Goal: Check status: Check status

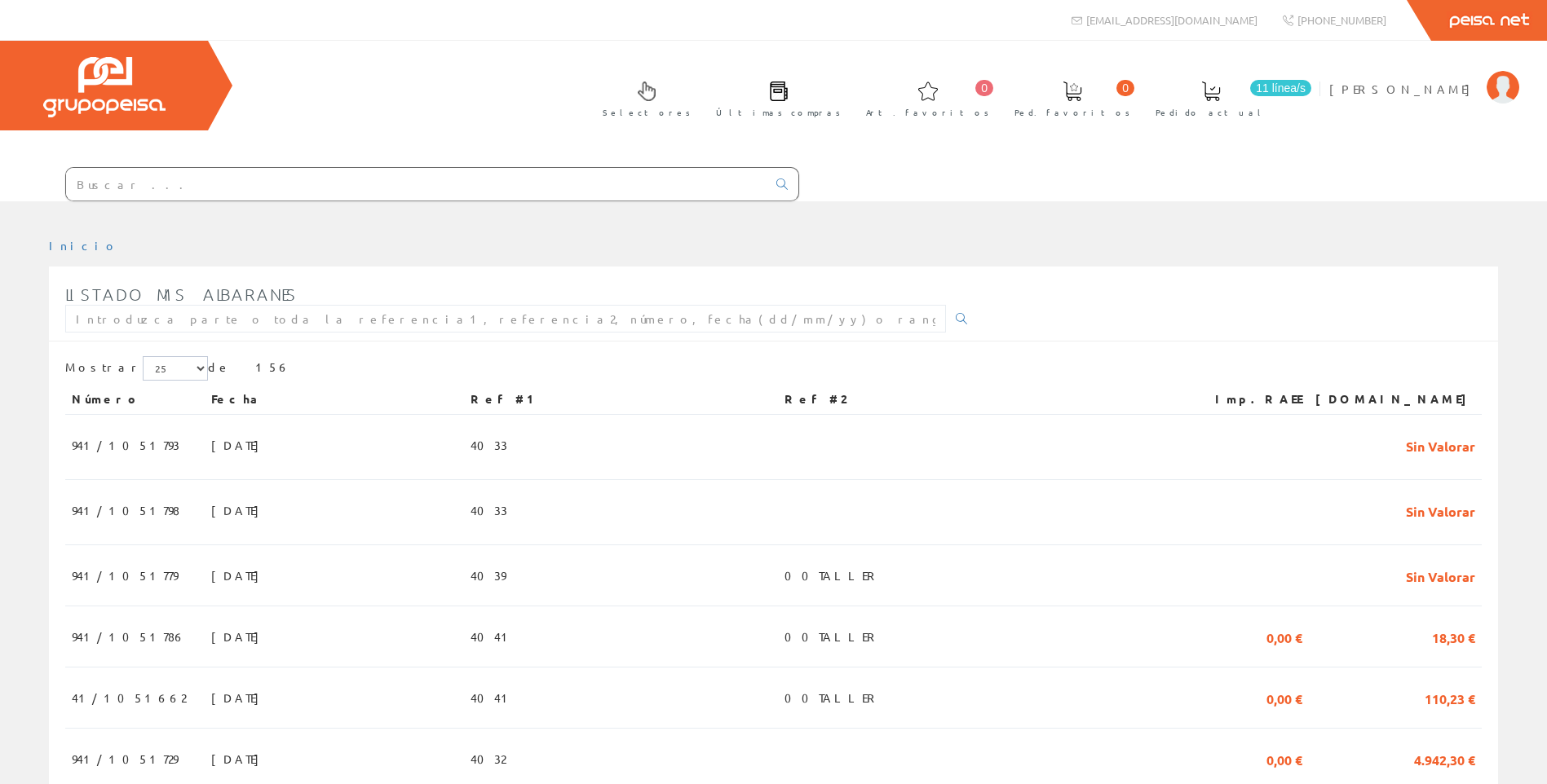
click at [175, 189] on input "text" at bounding box center [415, 184] width 700 height 32
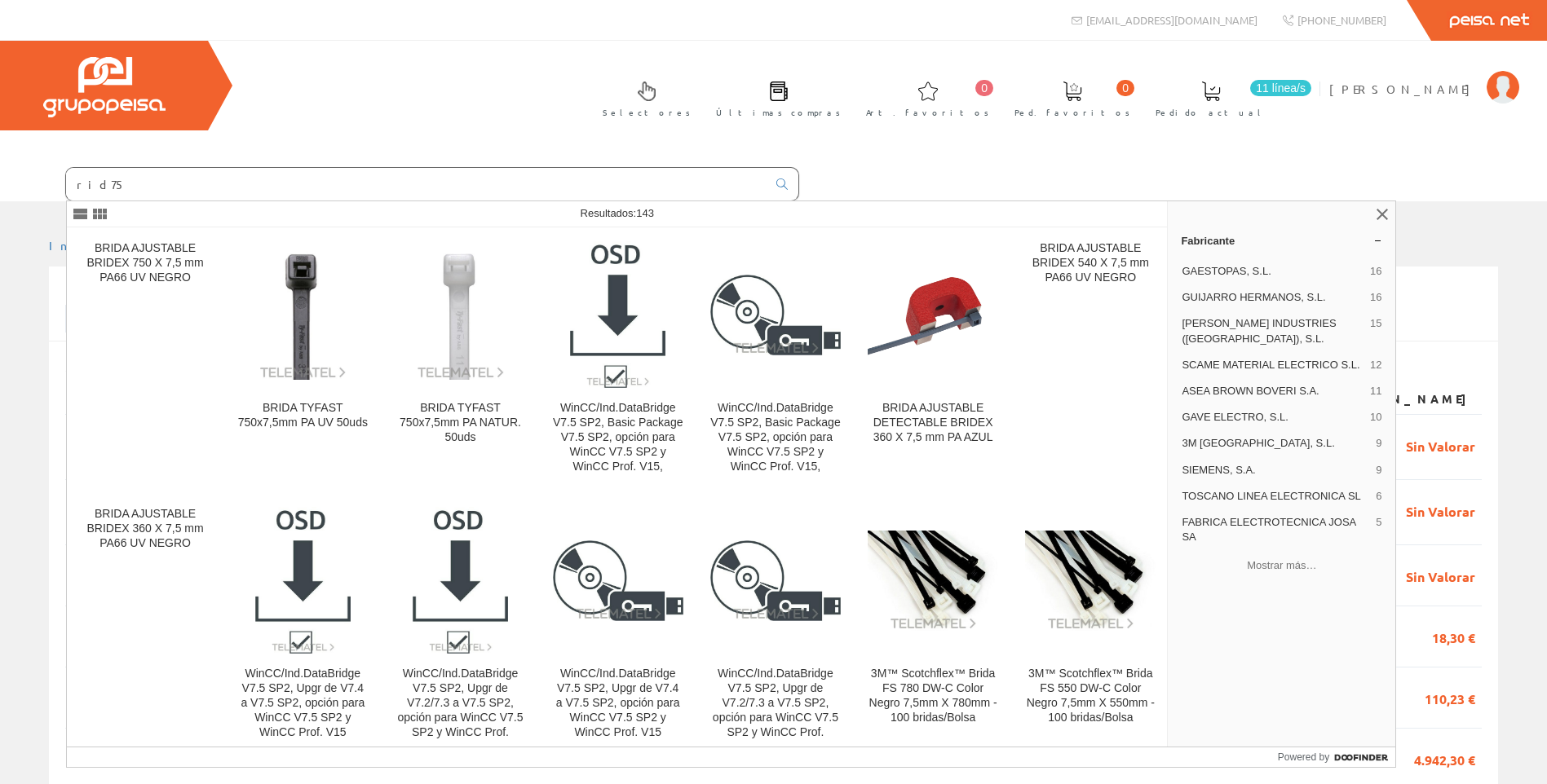
type input "rid75"
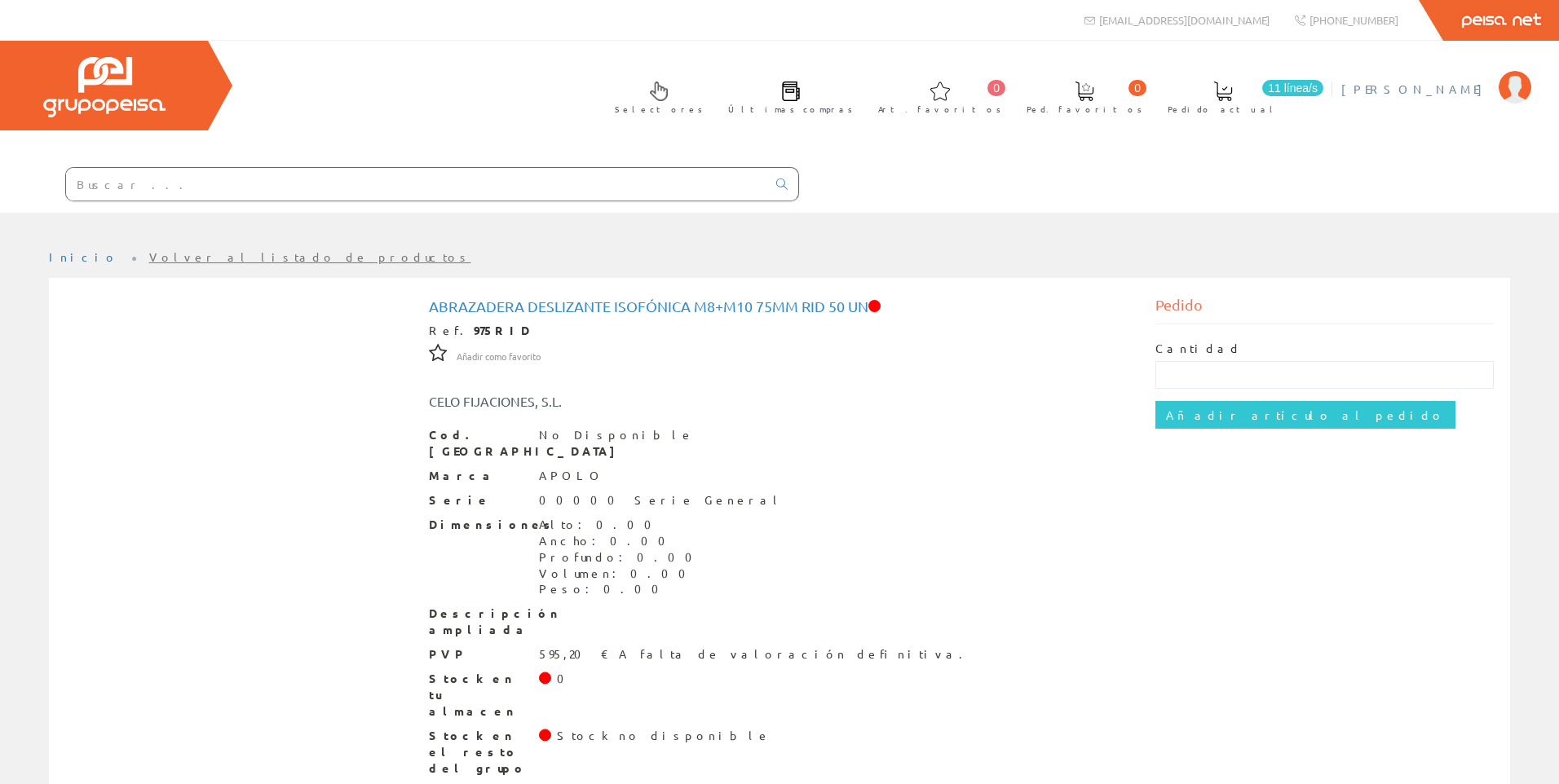
click at [1479, 90] on span "[PERSON_NAME]" at bounding box center [1415, 89] width 150 height 17
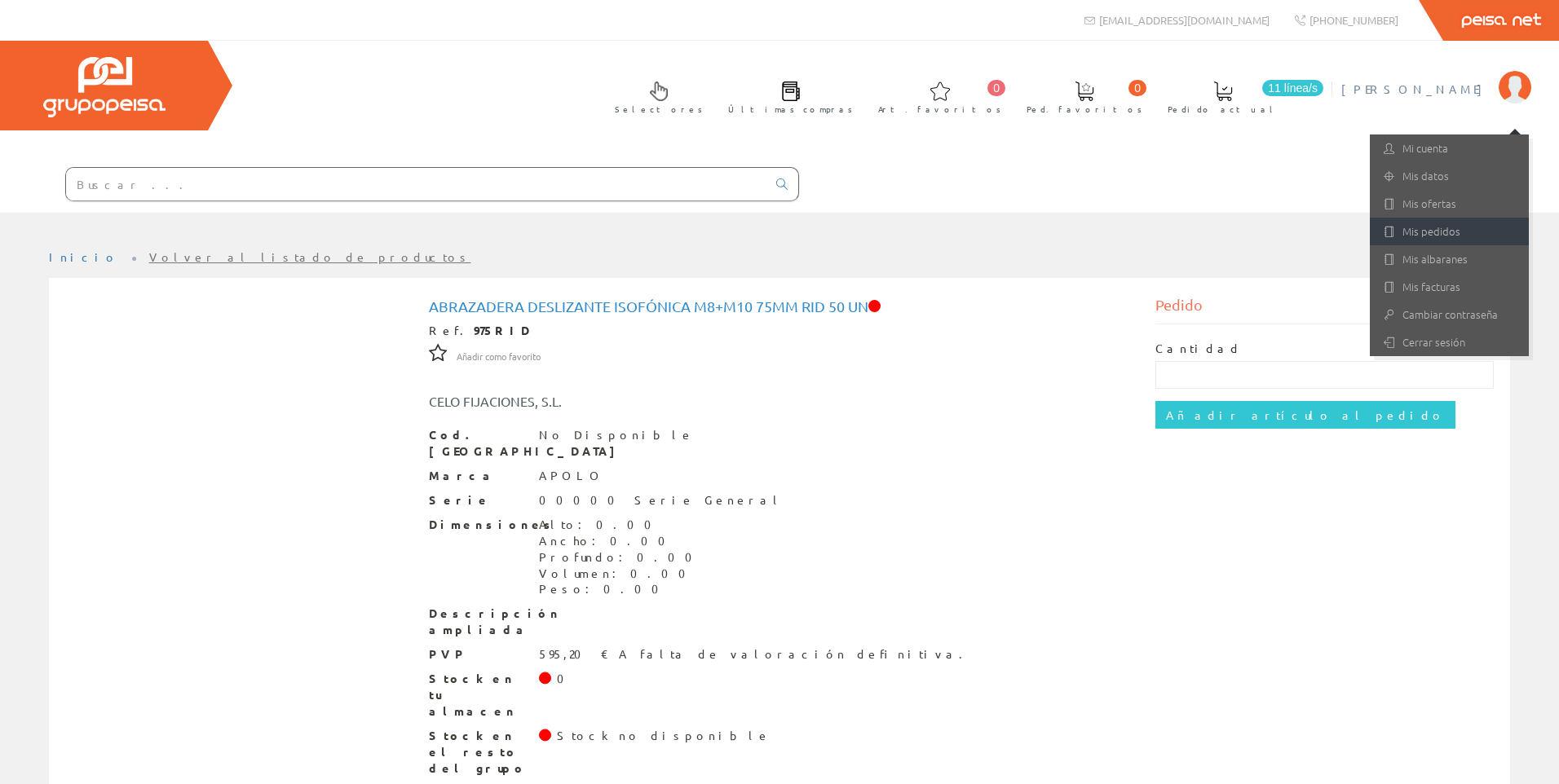
click at [1432, 232] on link "Mis pedidos" at bounding box center [1449, 231] width 159 height 27
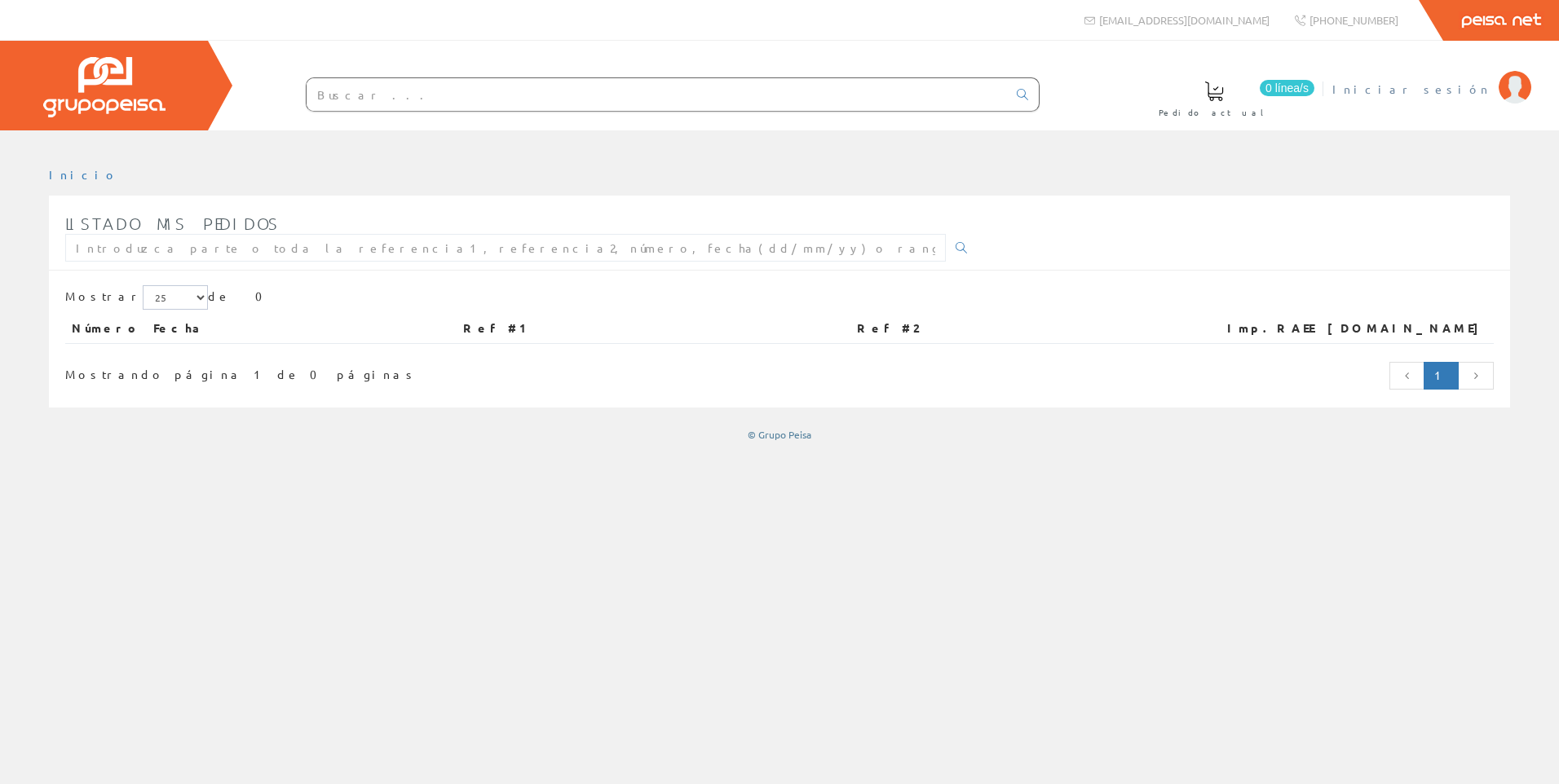
click at [1470, 87] on span "Iniciar sesión" at bounding box center [1411, 89] width 158 height 17
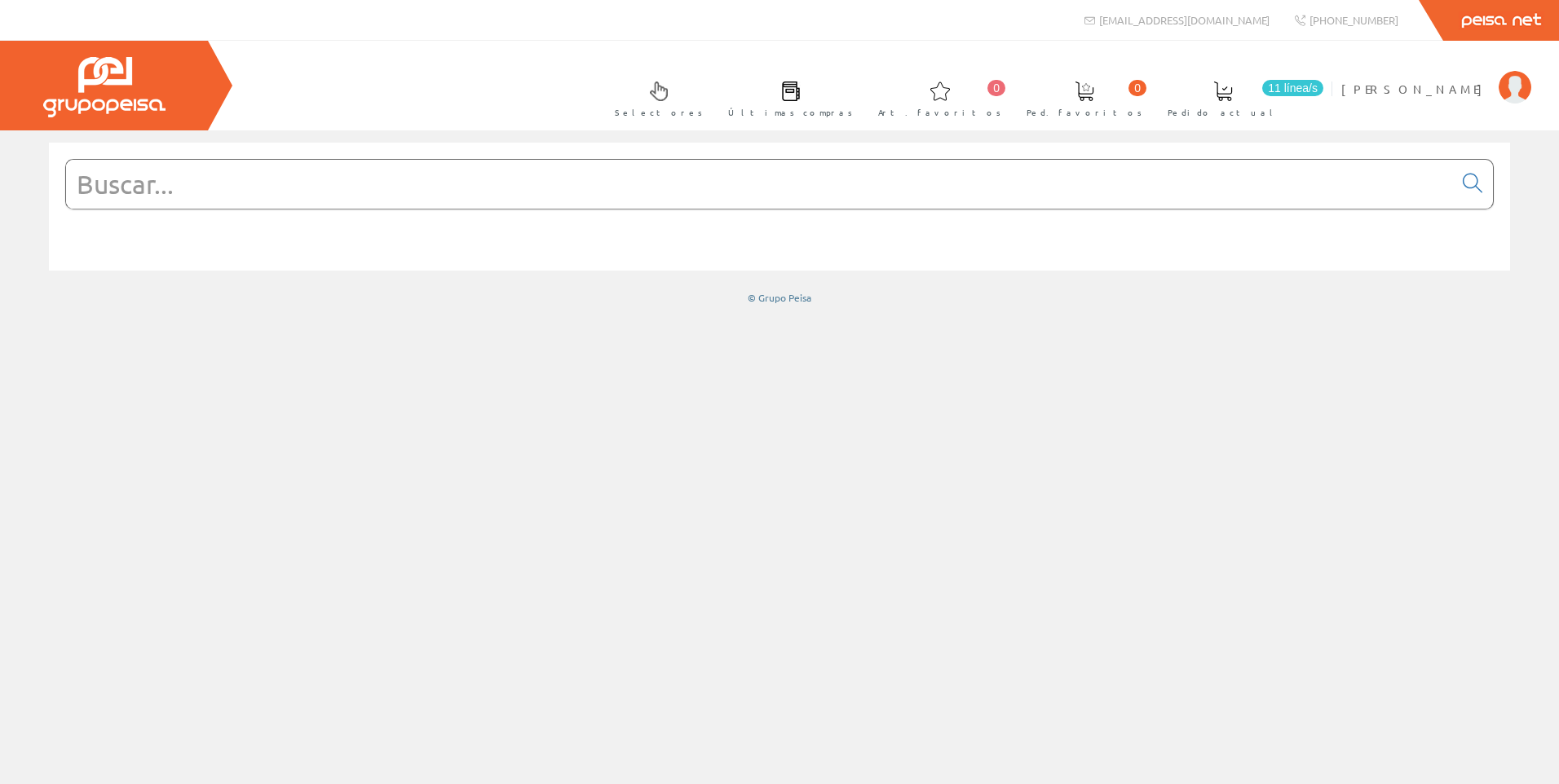
click at [213, 194] on input "text" at bounding box center [758, 184] width 1386 height 49
click at [1473, 86] on span "Gabriel Alenda" at bounding box center [1415, 89] width 150 height 17
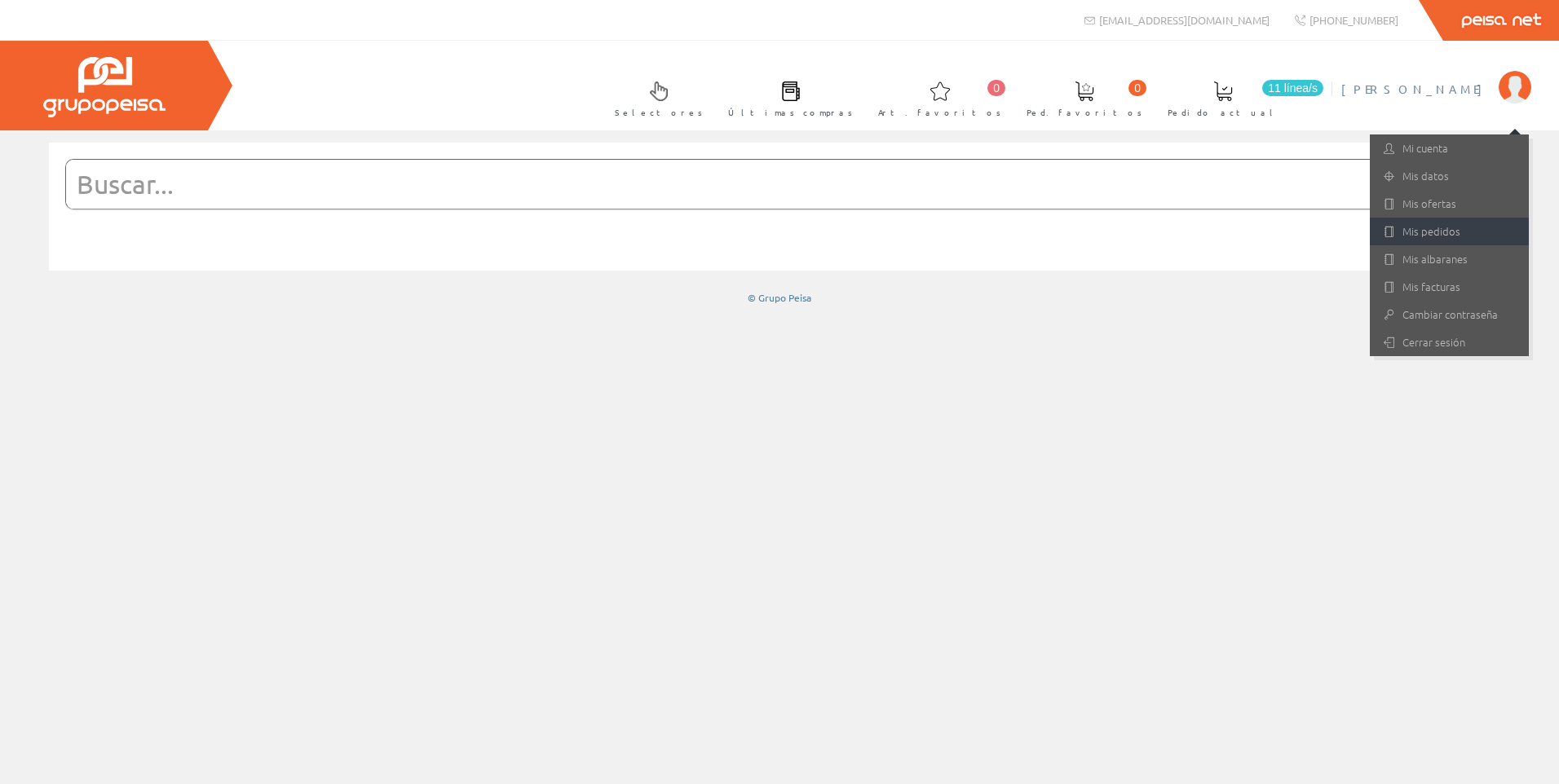
click at [1445, 231] on link "Mis pedidos" at bounding box center [1449, 231] width 159 height 27
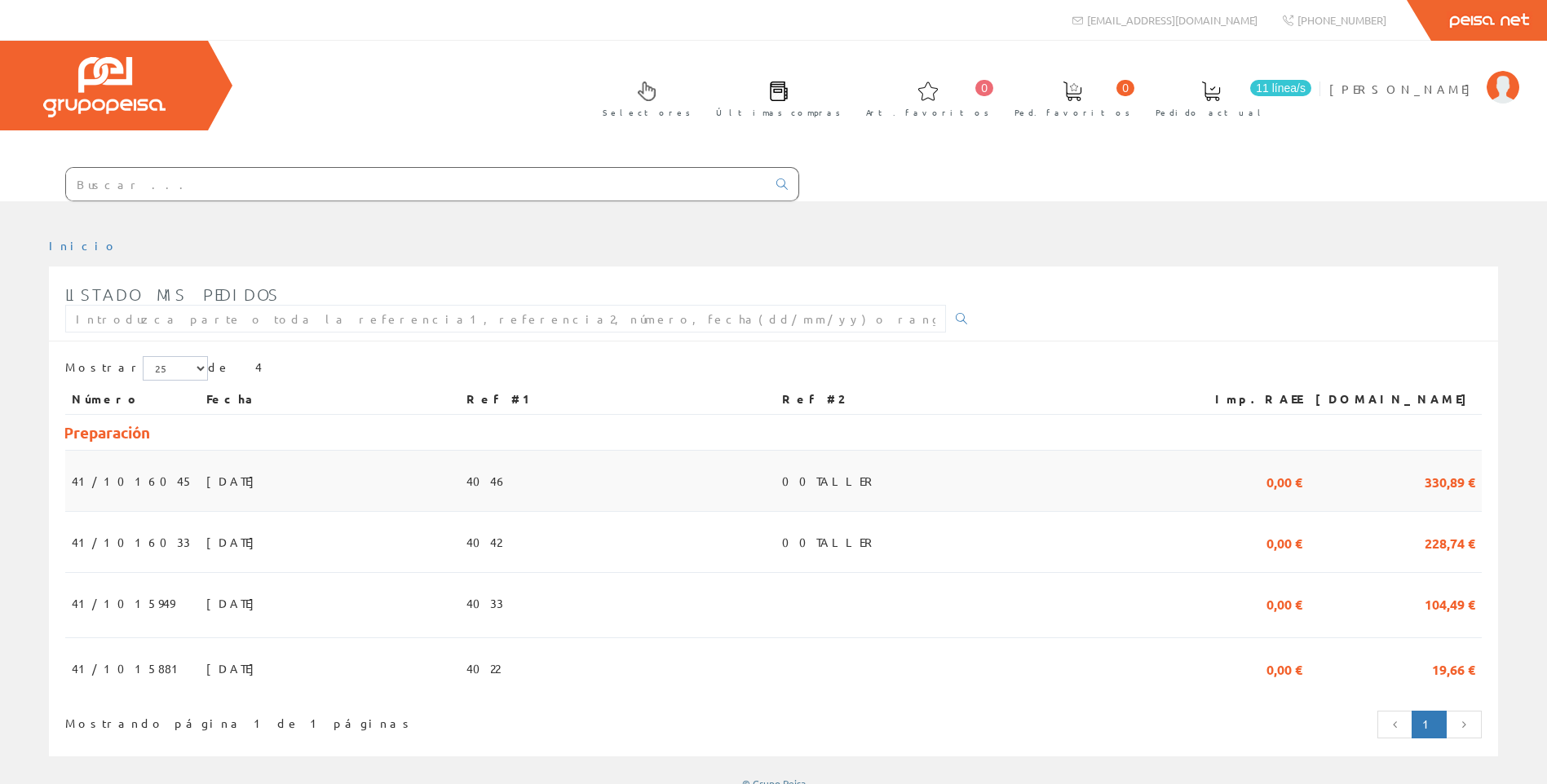
click at [206, 481] on span "[DATE]" at bounding box center [234, 480] width 56 height 27
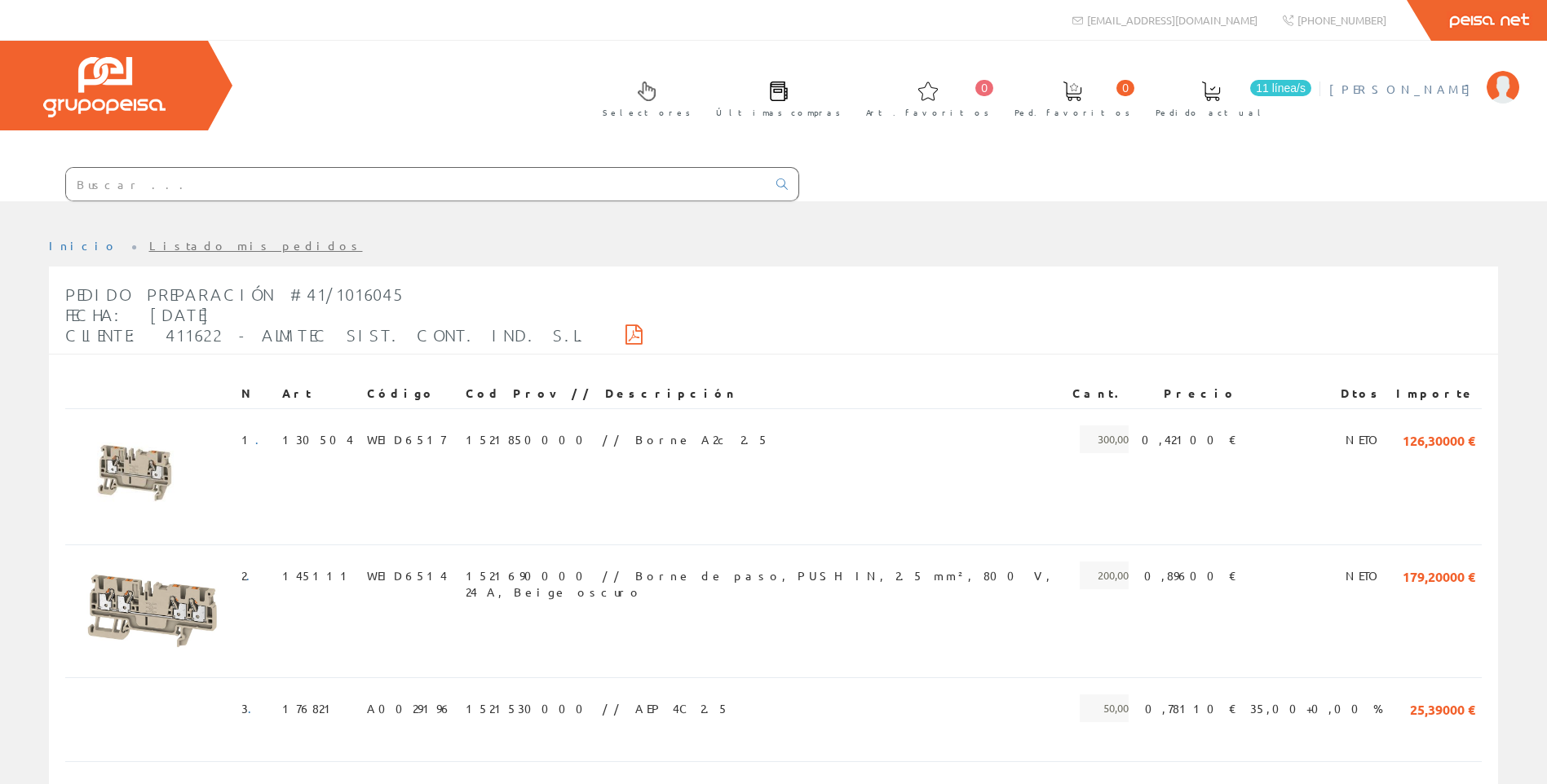
click at [1422, 90] on span "[PERSON_NAME]" at bounding box center [1404, 89] width 150 height 17
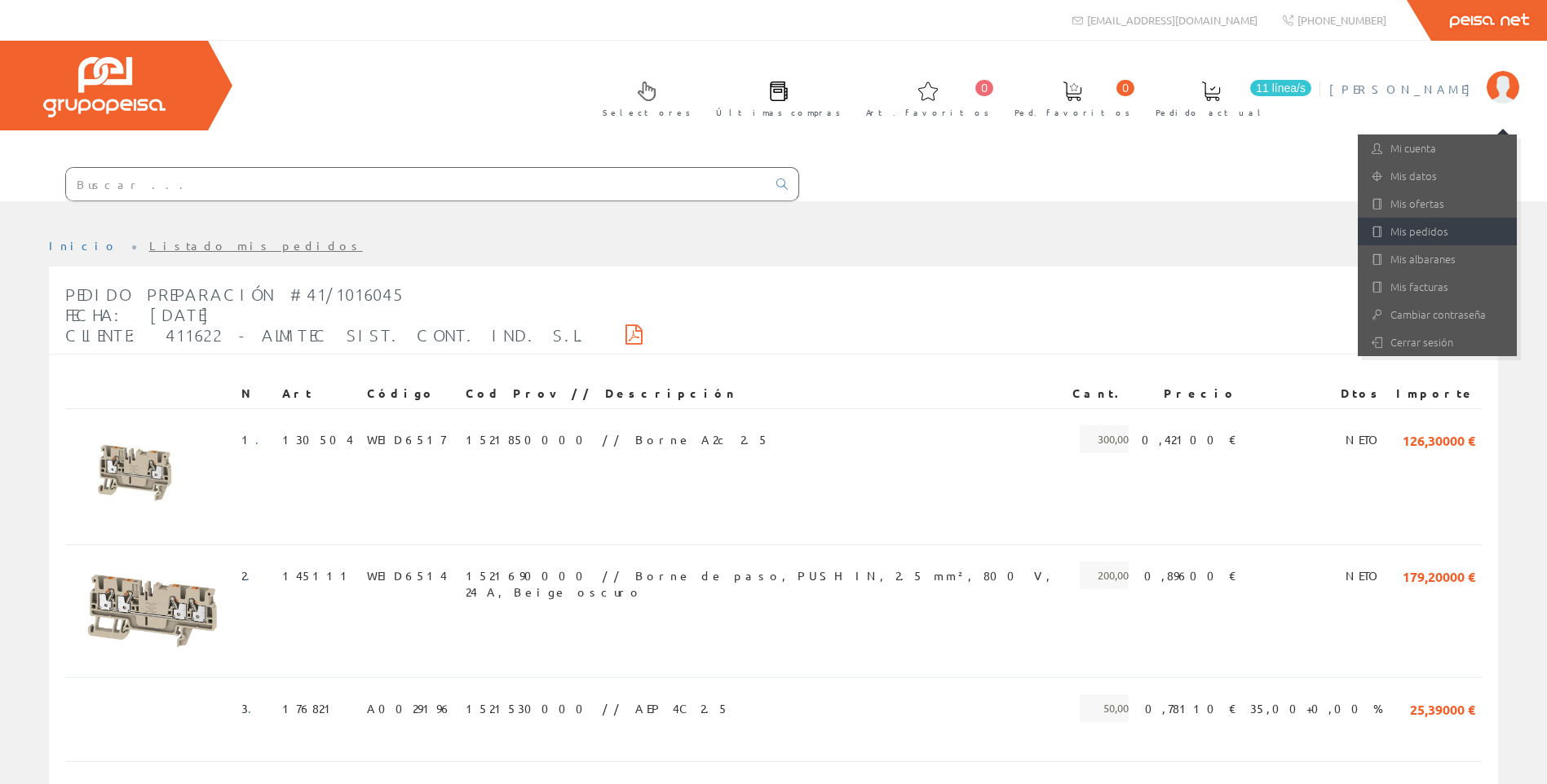
click at [1398, 229] on link "Mis pedidos" at bounding box center [1436, 231] width 159 height 27
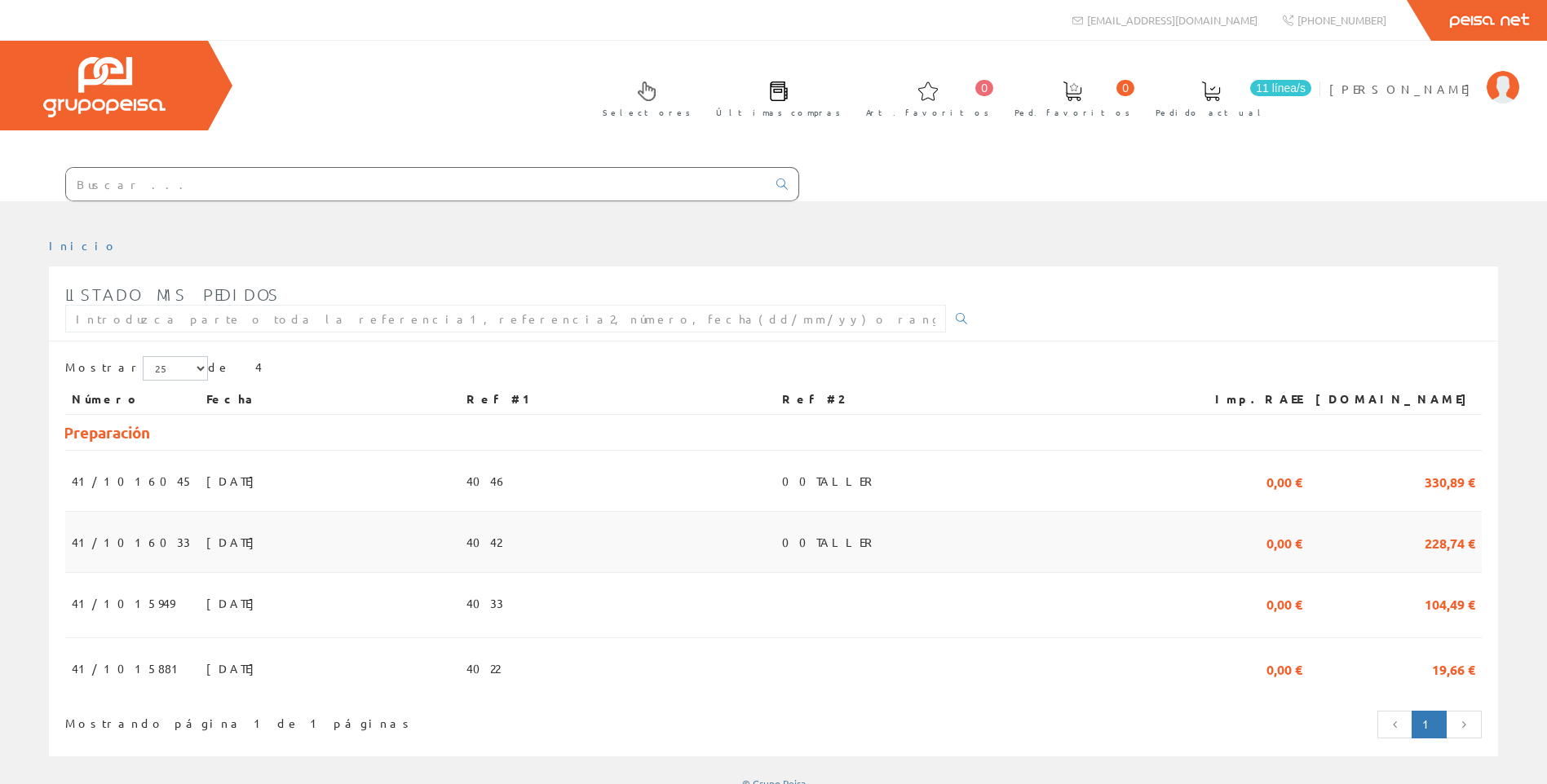
click at [502, 545] on span "4042" at bounding box center [484, 541] width 35 height 27
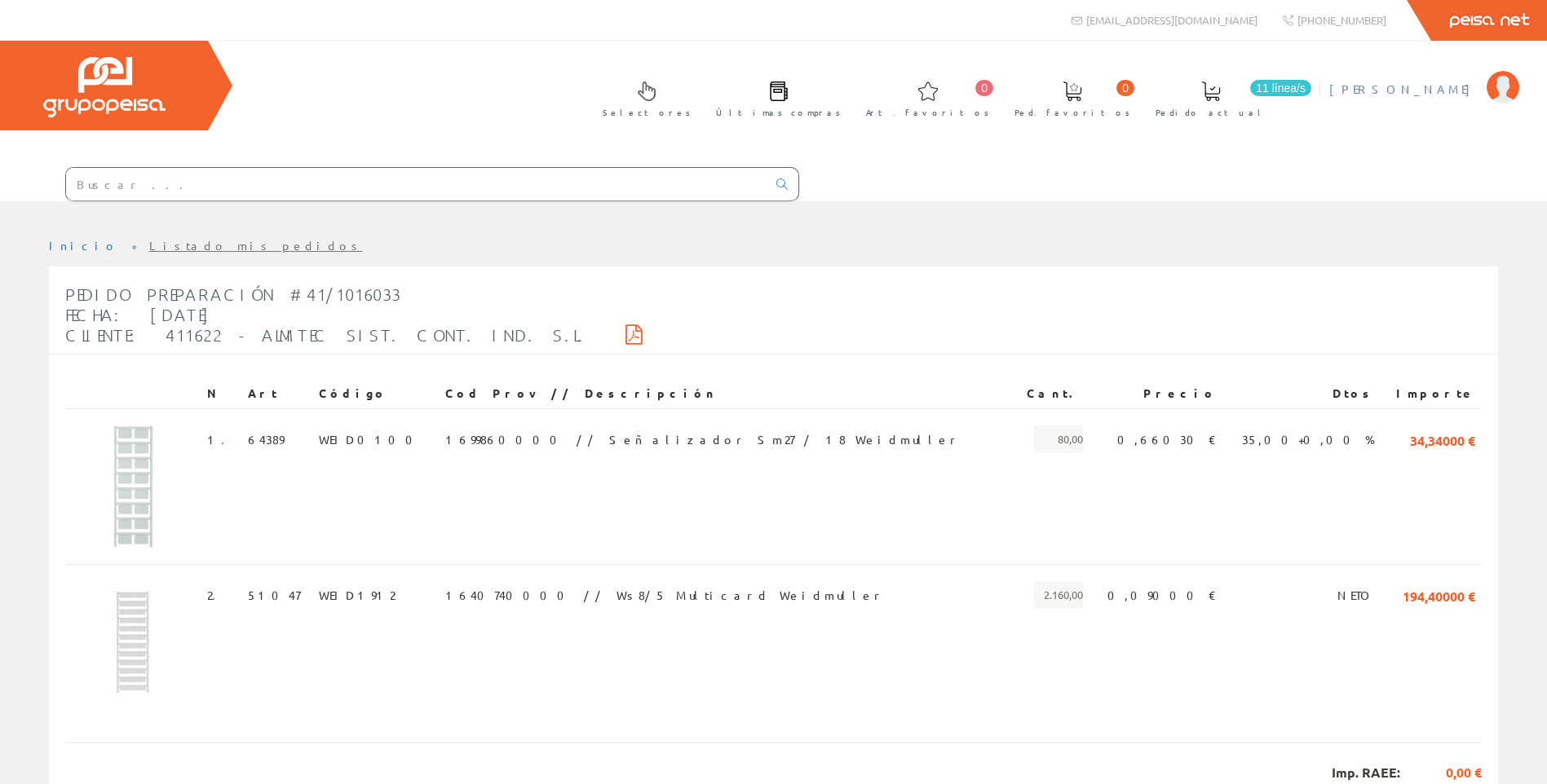
click at [1470, 76] on link "[PERSON_NAME]" at bounding box center [1424, 75] width 190 height 16
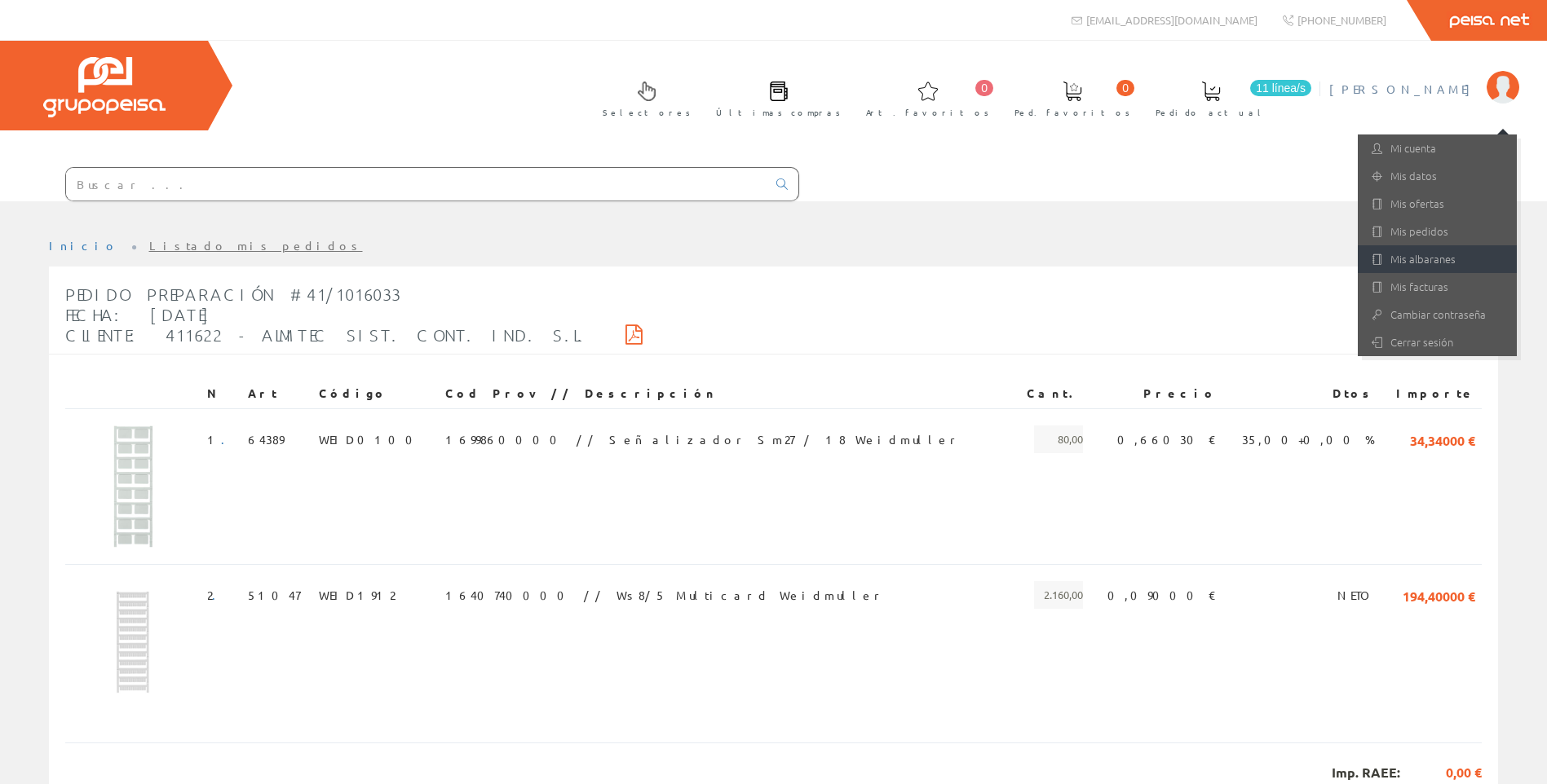
click at [1411, 257] on link "Mis albaranes" at bounding box center [1436, 258] width 159 height 27
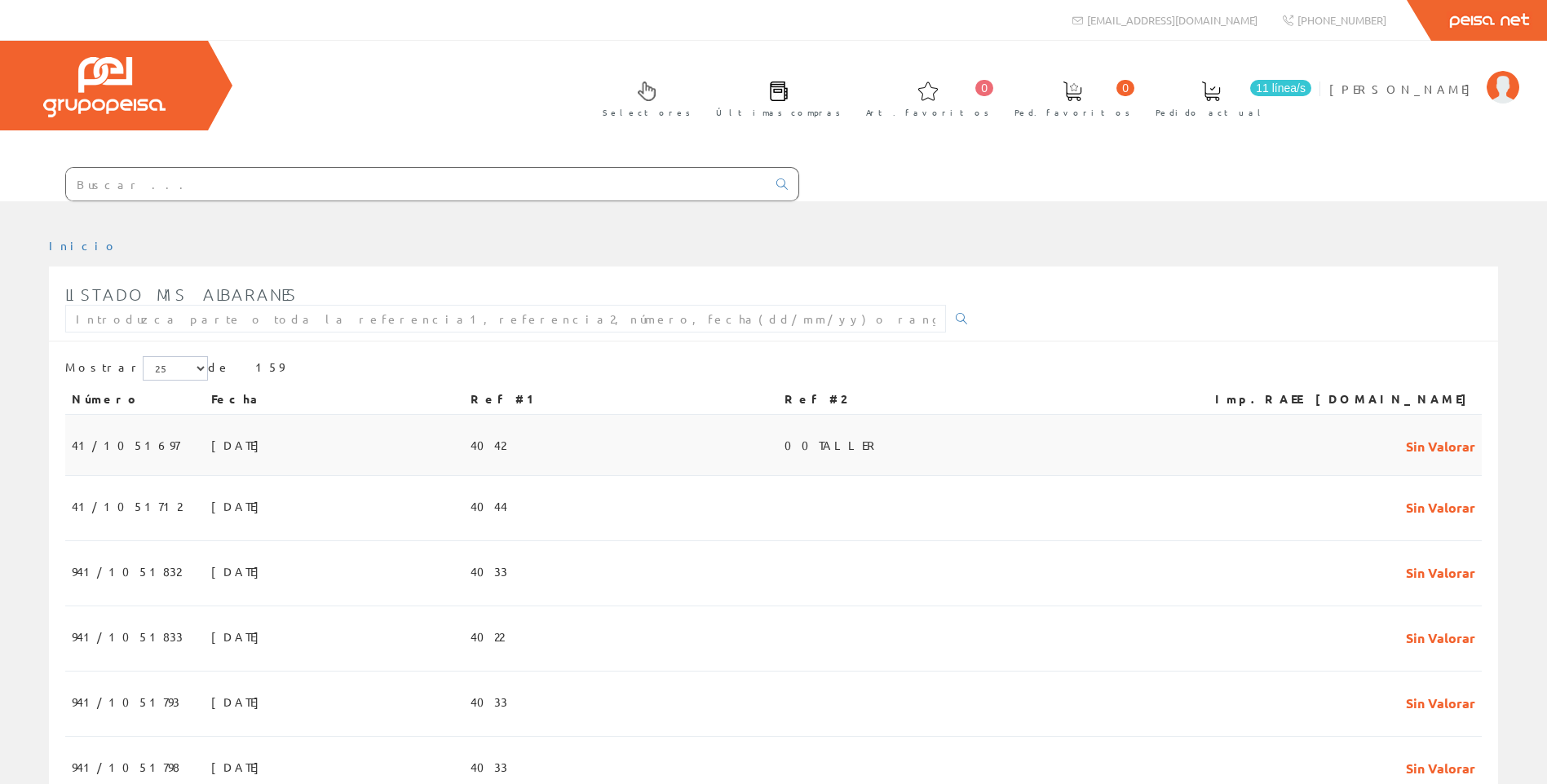
click at [211, 446] on span "16/09/2025" at bounding box center [239, 444] width 56 height 27
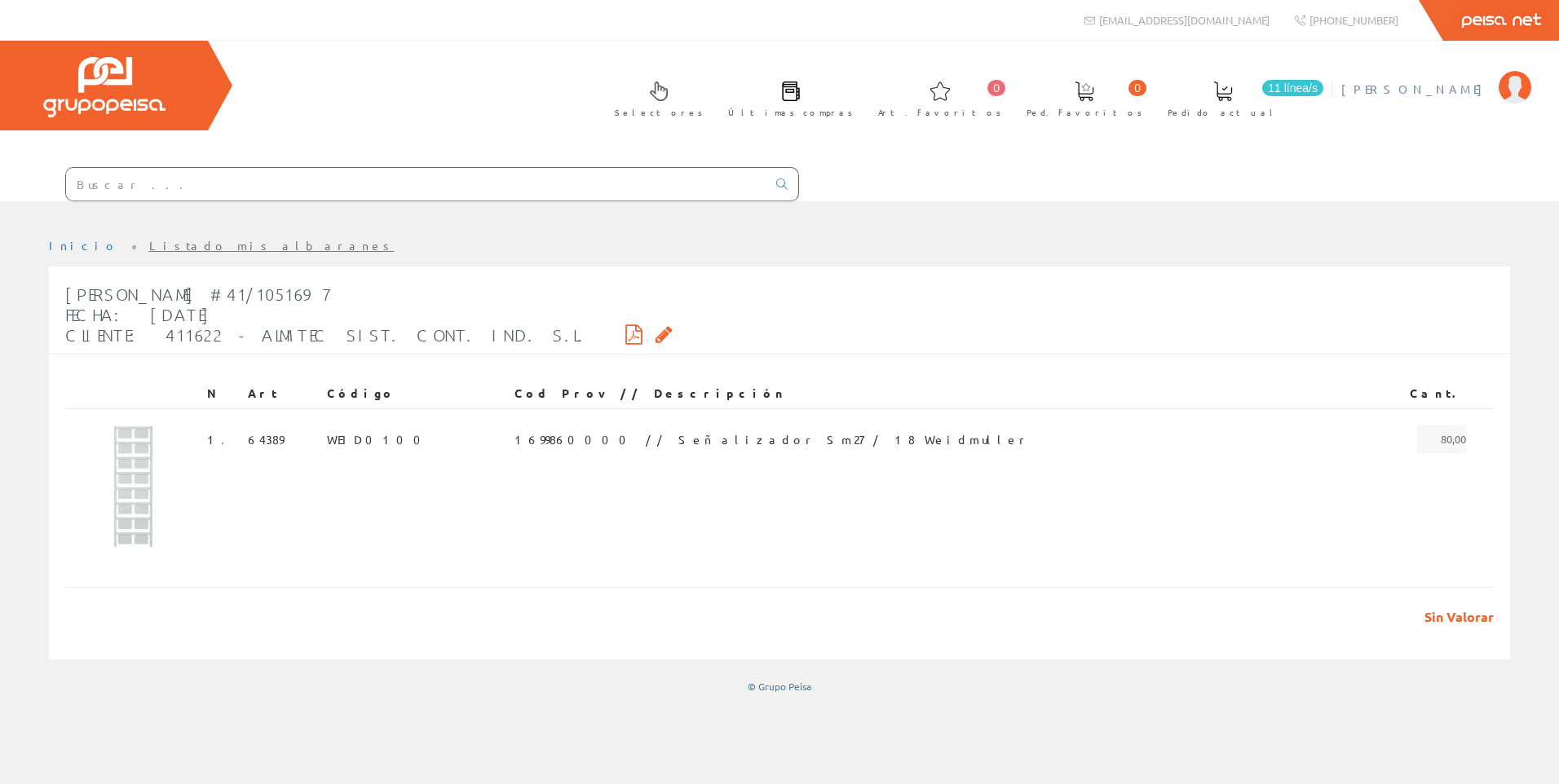
click at [1482, 95] on span "[PERSON_NAME]" at bounding box center [1415, 89] width 150 height 17
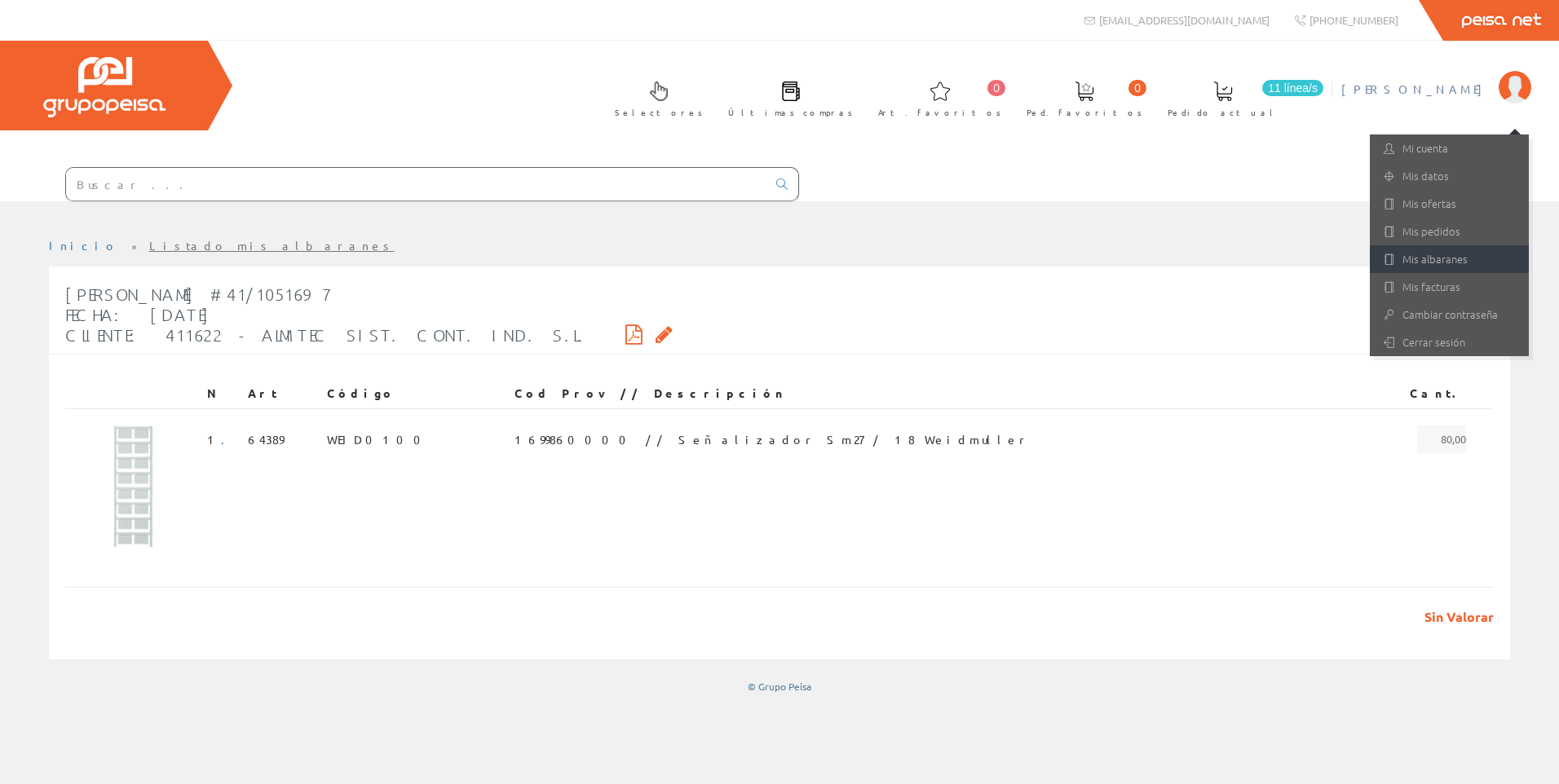
click at [1419, 254] on link "Mis albaranes" at bounding box center [1449, 258] width 159 height 27
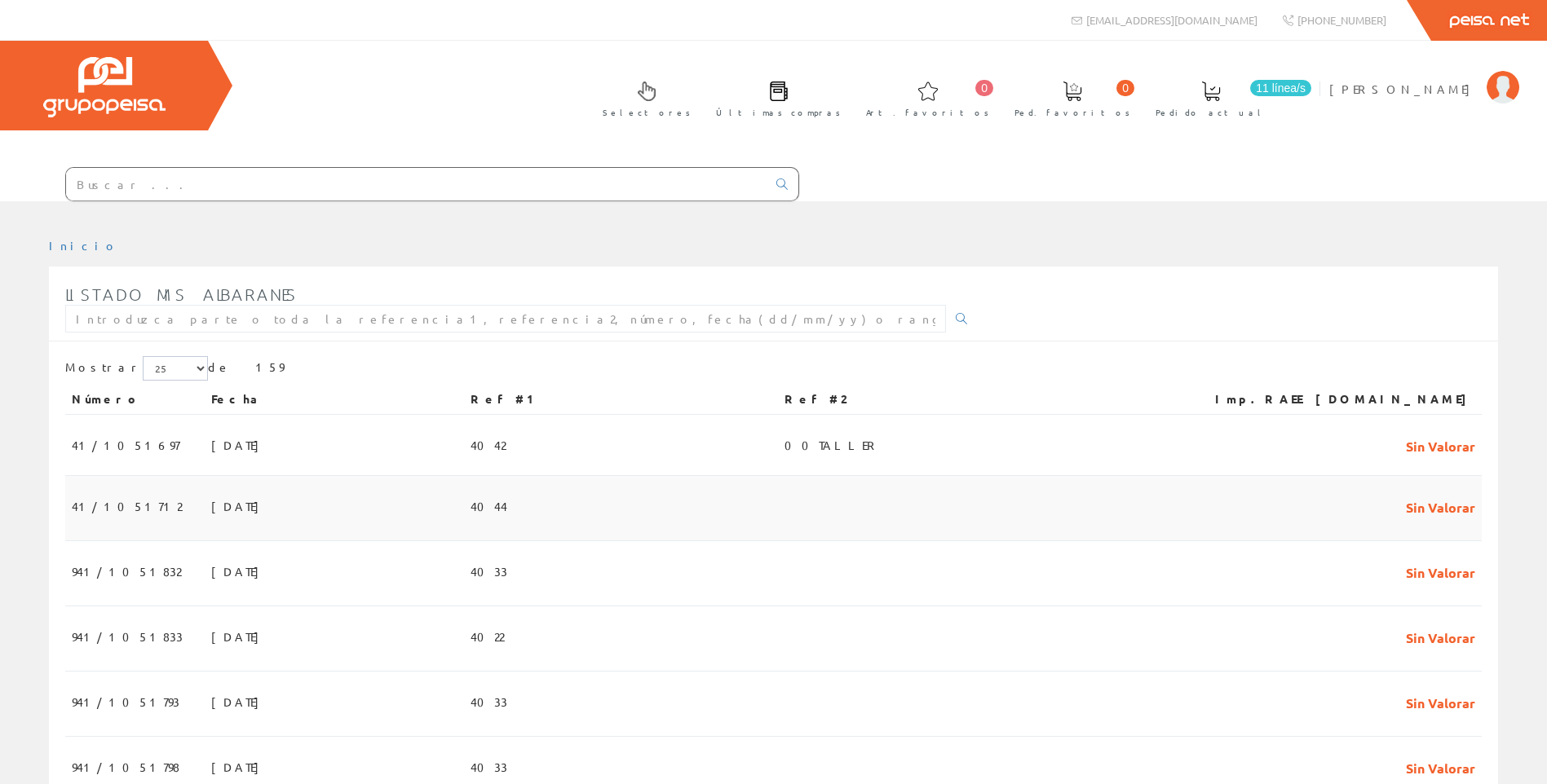
click at [217, 511] on td "16/09/2025" at bounding box center [334, 508] width 259 height 66
click at [211, 510] on span "16/09/2025" at bounding box center [239, 506] width 56 height 27
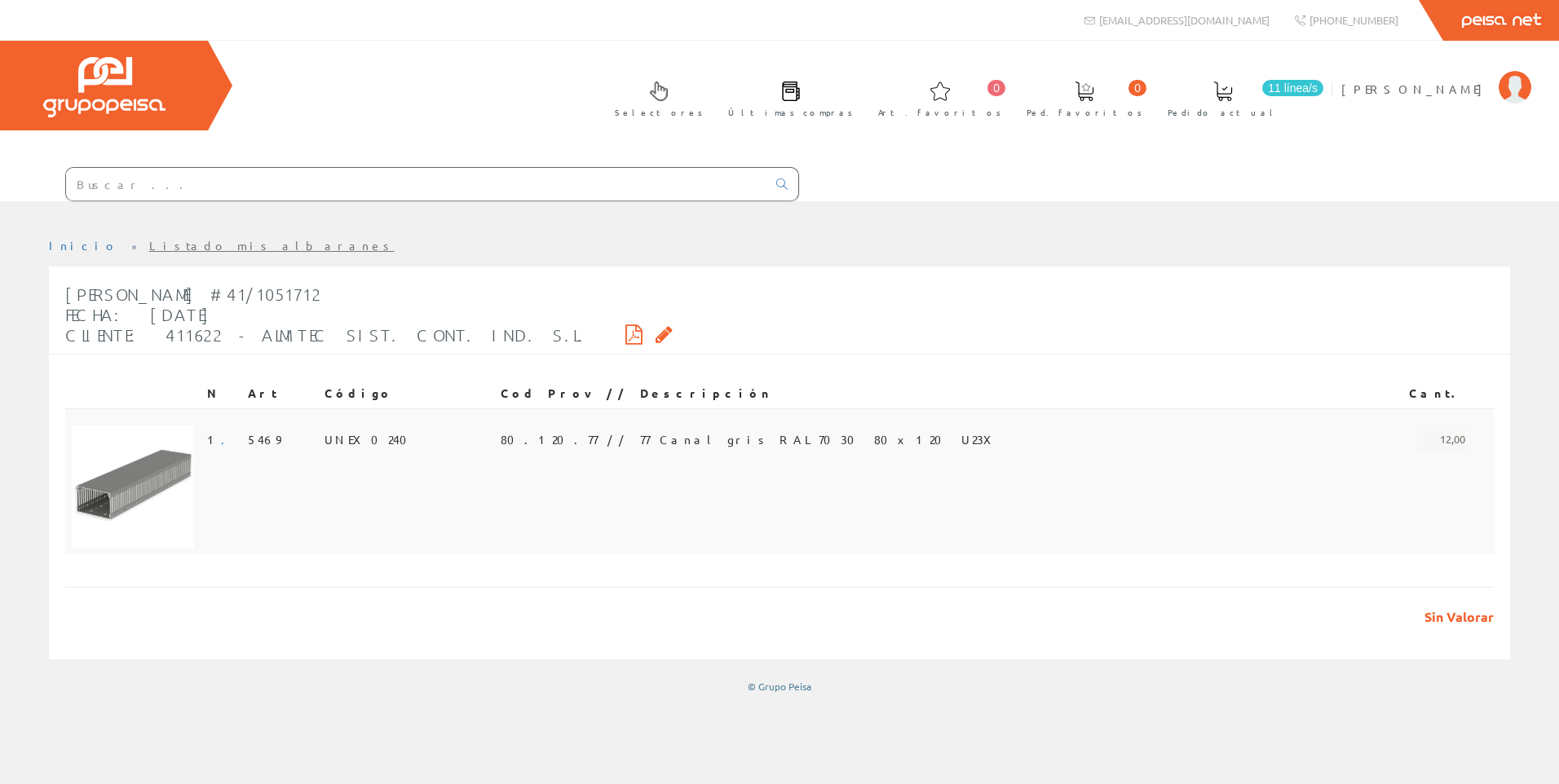
click img
